Goal: Information Seeking & Learning: Find specific fact

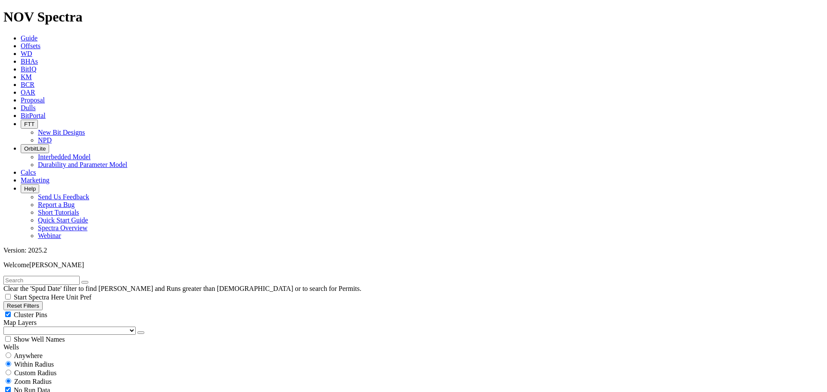
scroll to position [4809, 0]
select select
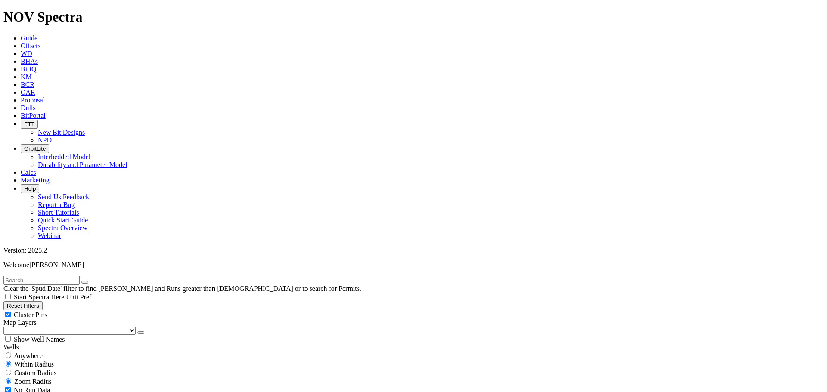
type input "[DATE]"
drag, startPoint x: 707, startPoint y: 75, endPoint x: 699, endPoint y: 79, distance: 9.5
